Goal: Navigation & Orientation: Find specific page/section

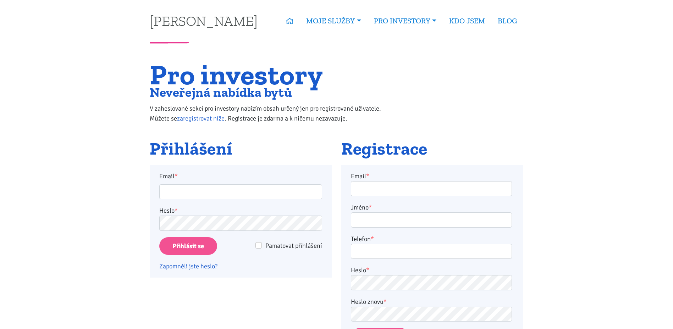
type input "jarek.palka@post.cz"
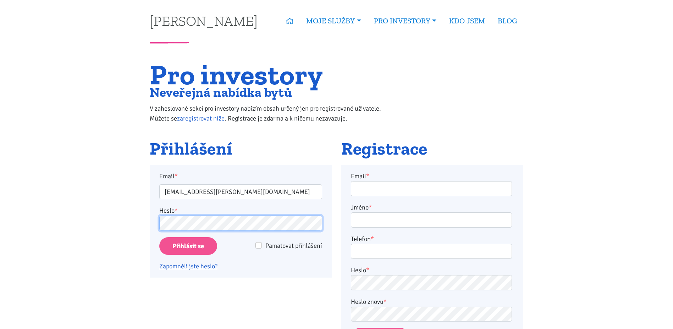
click at [159, 237] on input "Přihlásit se" at bounding box center [188, 246] width 58 height 18
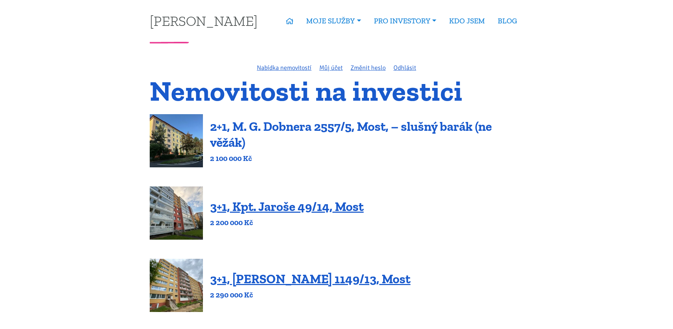
click at [289, 123] on link "2+1, M. G. Dobnera 2557/5, Most, – slušný barák (ne věžák)" at bounding box center [351, 134] width 282 height 31
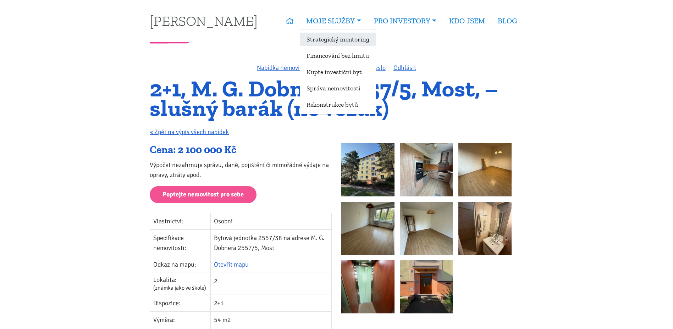
click at [340, 39] on link "Strategický mentoring" at bounding box center [338, 39] width 76 height 13
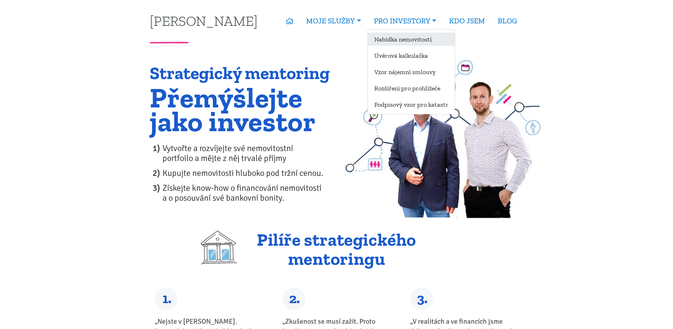
click at [386, 38] on link "Nabídka nemovitostí" at bounding box center [411, 39] width 87 height 13
